Goal: Find specific page/section: Find specific page/section

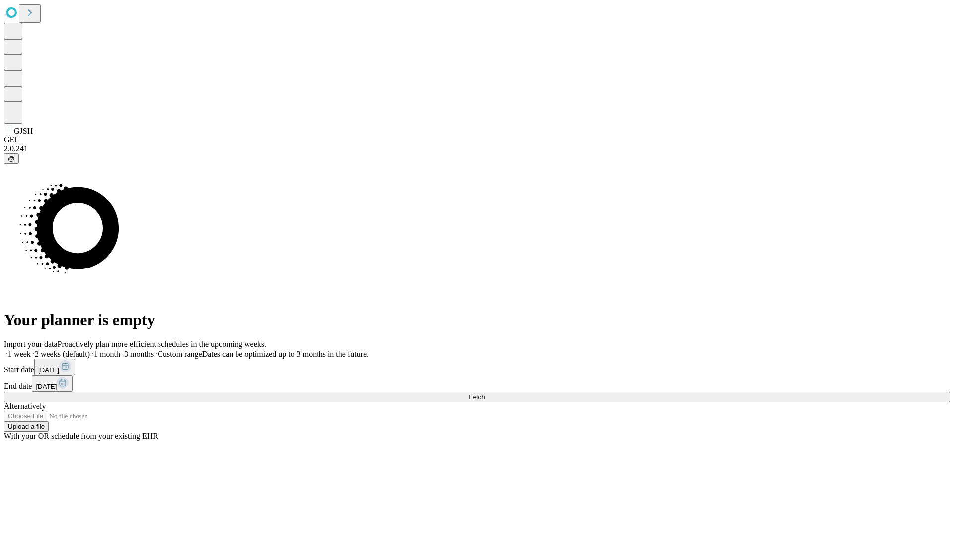
click at [485, 393] on span "Fetch" at bounding box center [476, 396] width 16 height 7
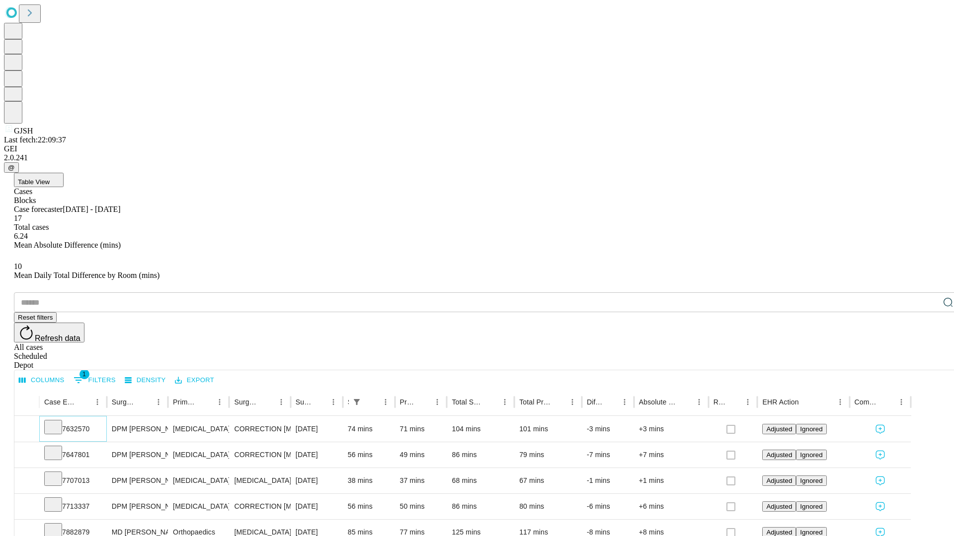
click at [58, 422] on icon at bounding box center [53, 427] width 10 height 10
